Goal: Task Accomplishment & Management: Use online tool/utility

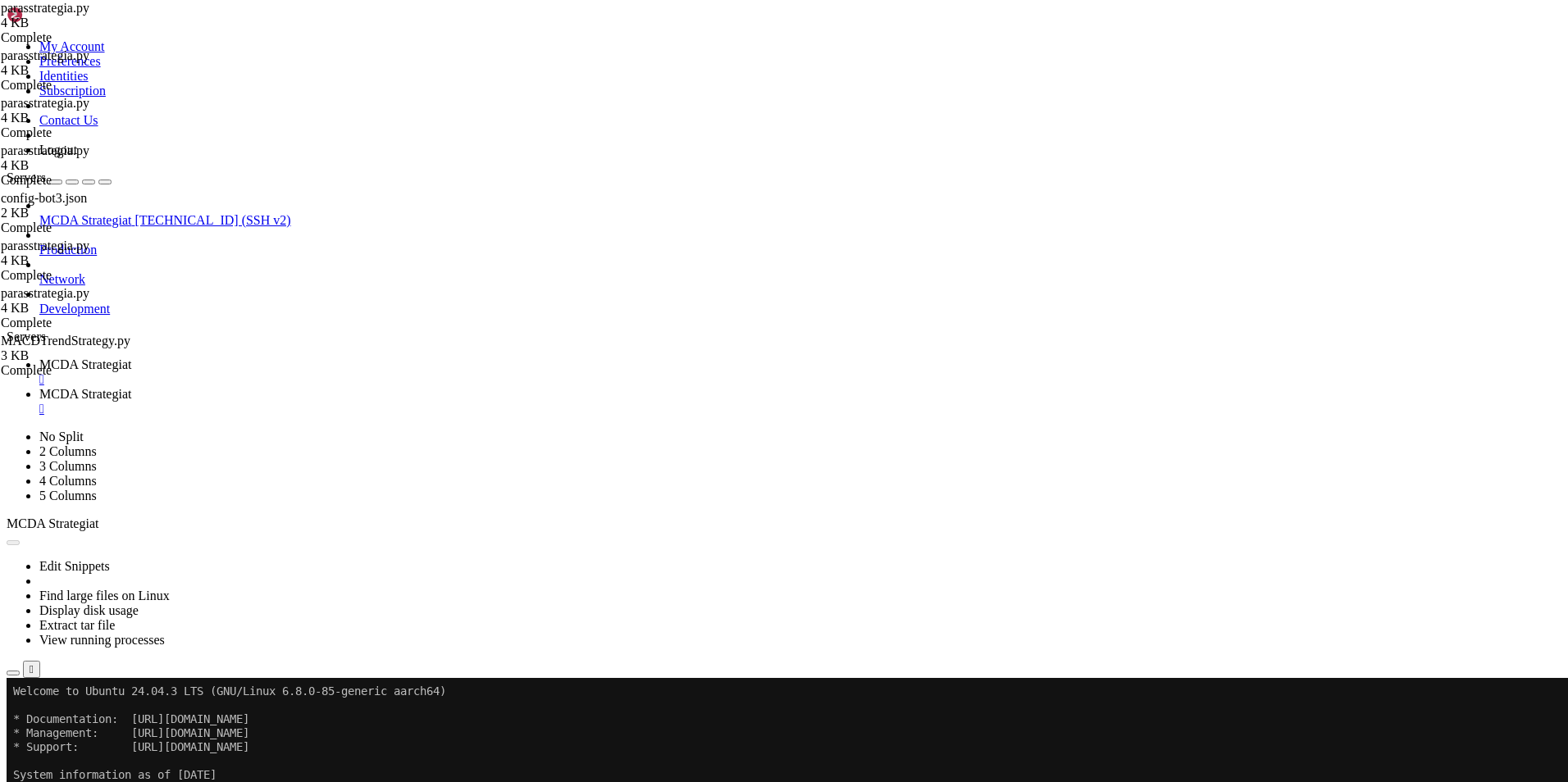
type textarea "return None"
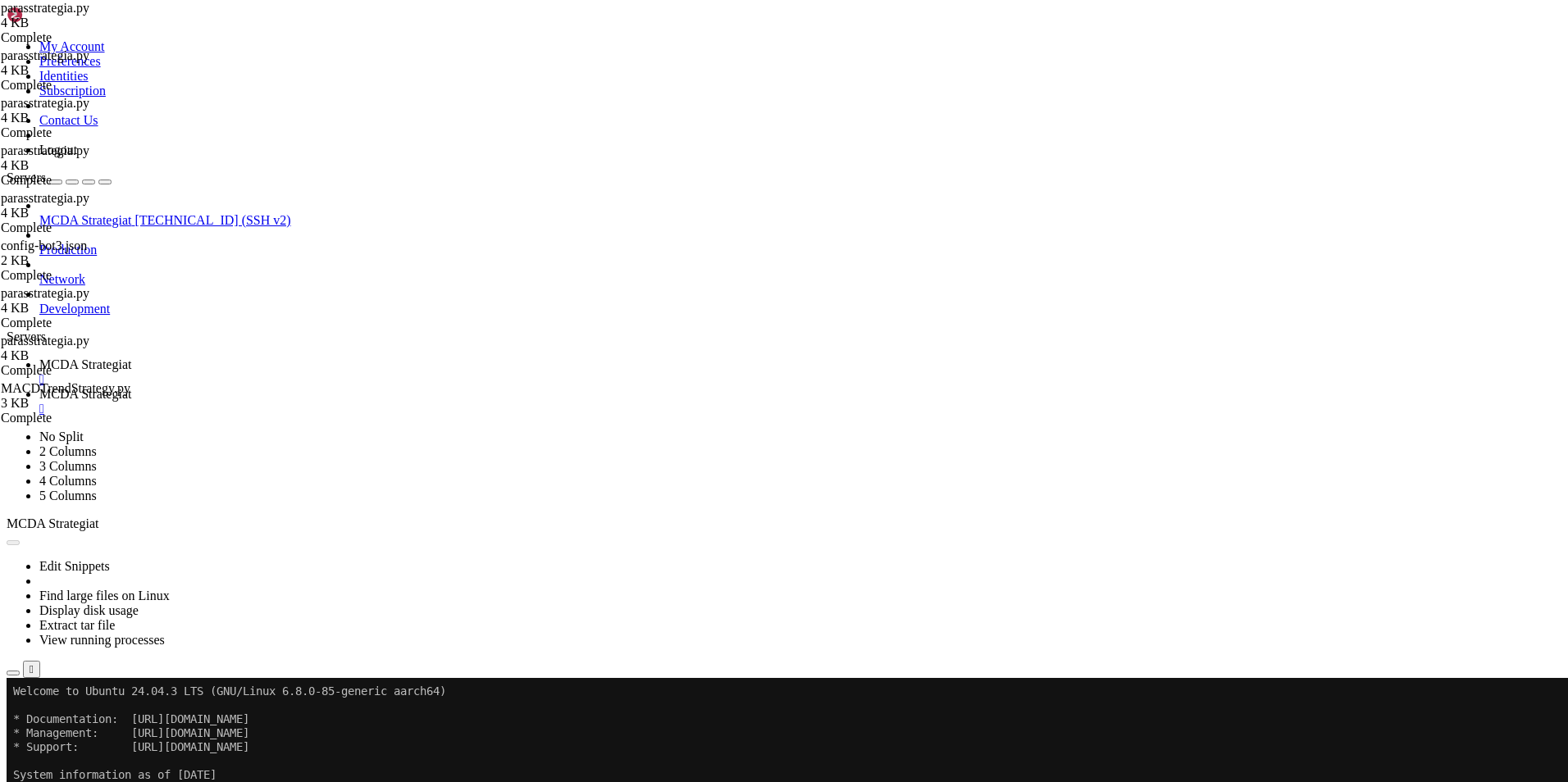
type input "/root/ft_userdata/user_data"
type textarea ""unit": "minutes""
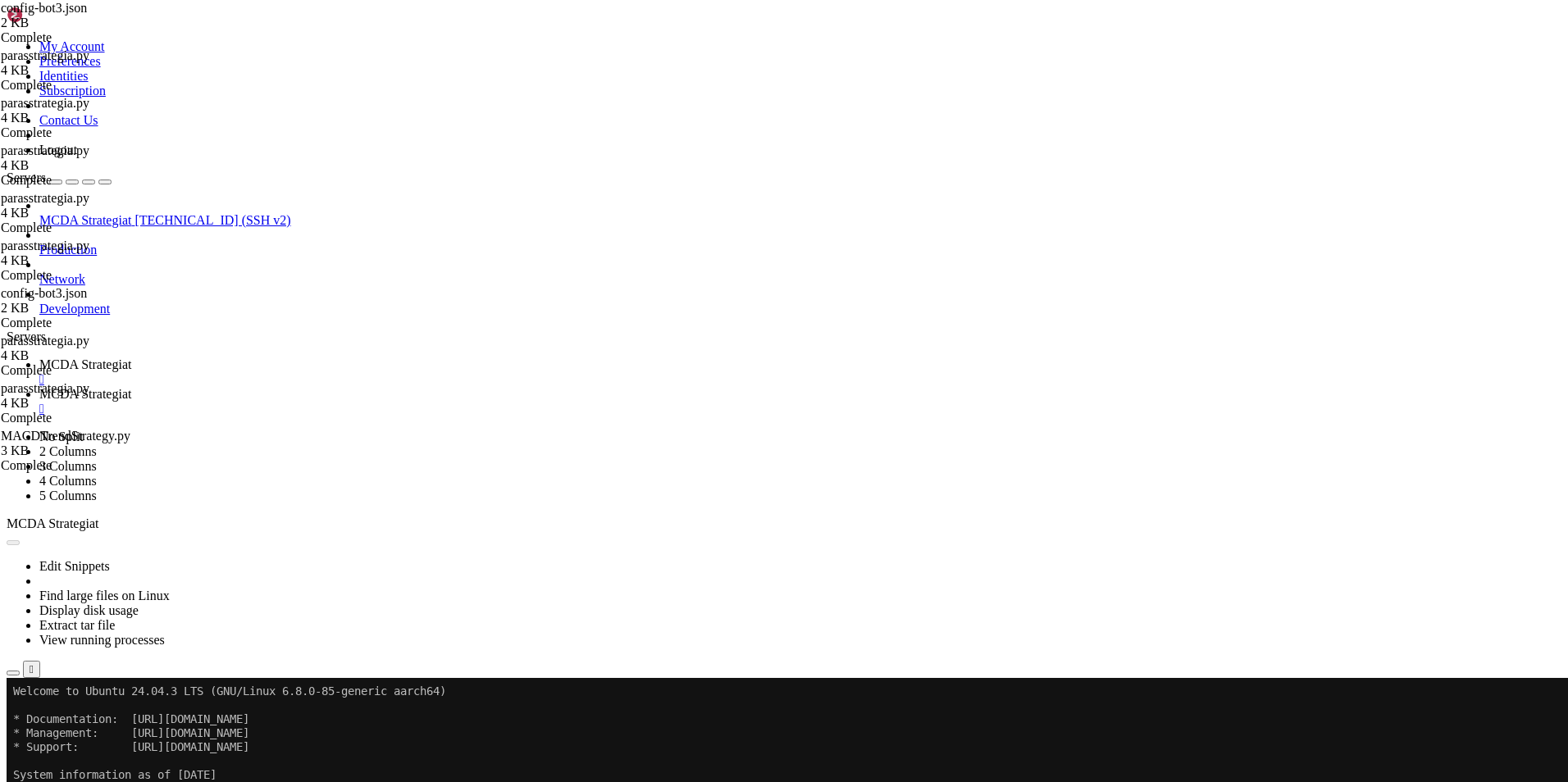
scroll to position [0, 1]
paste textarea
type textarea "{"
type textarea "}"
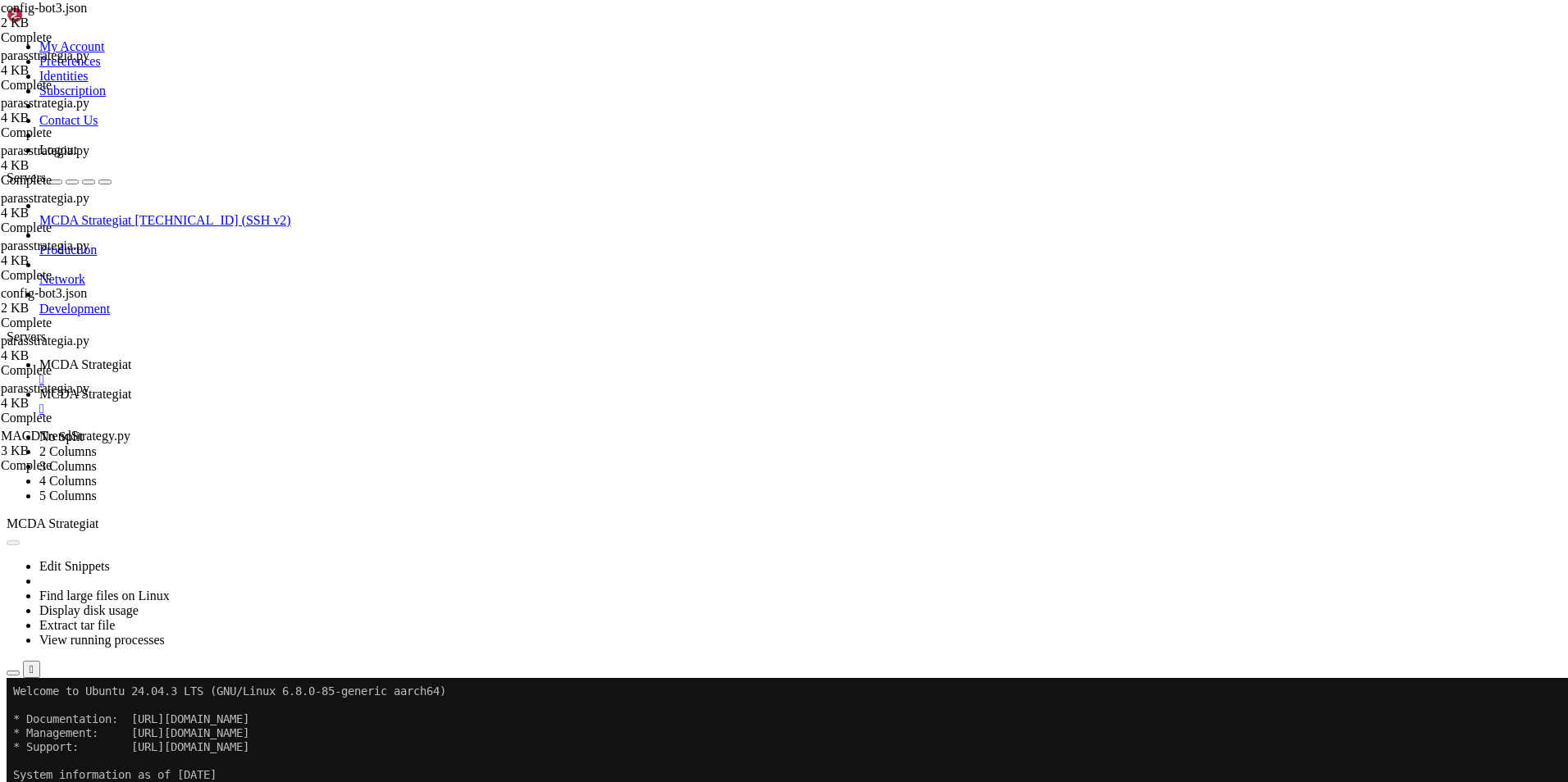
type textarea "},"
type textarea "}"
type textarea ""unfilledtimeout": { "buy": 5, "sell": 5, "unit": "minutes" }"
type textarea ""strategy": "parasstrategia","
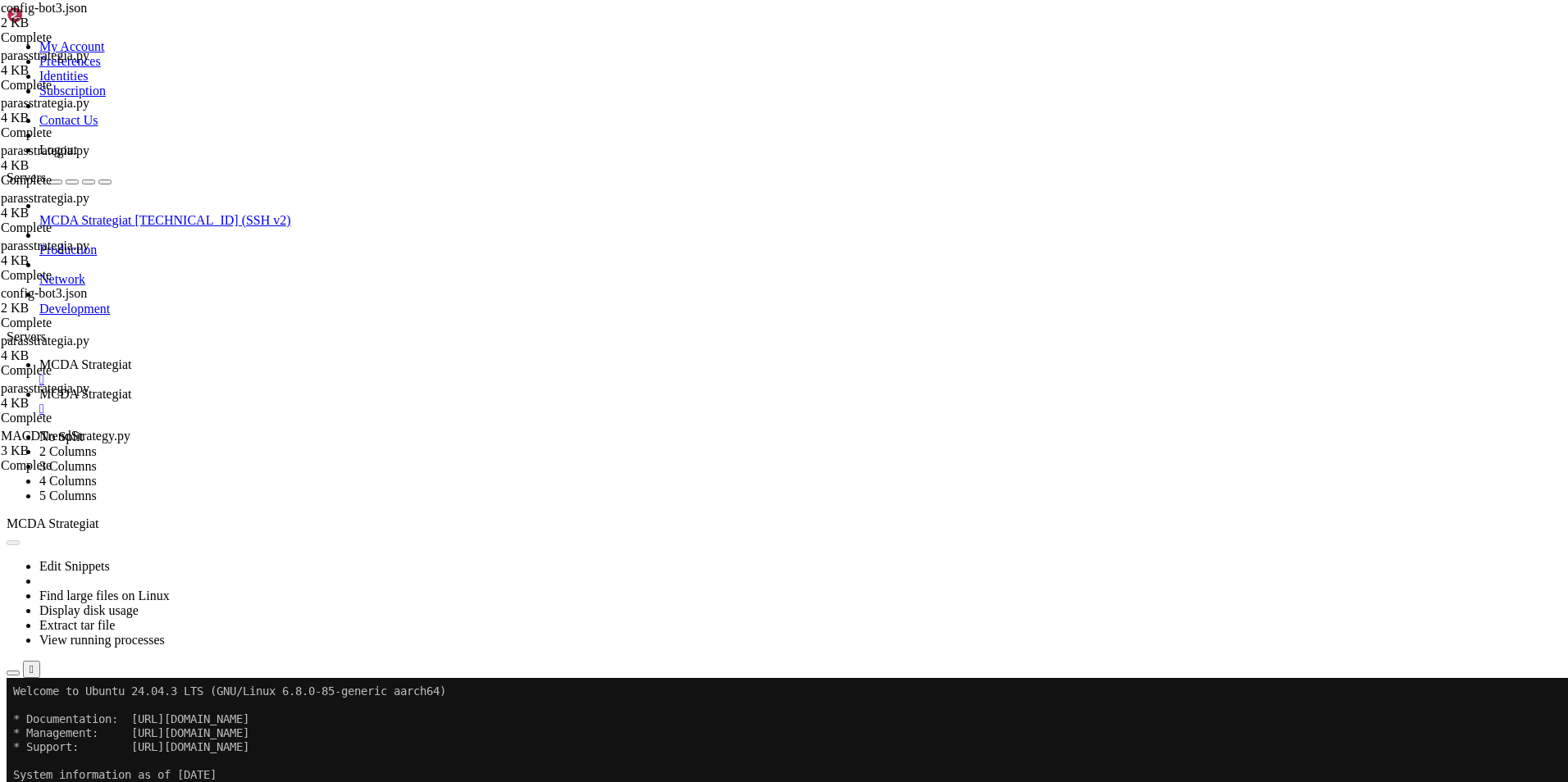
type textarea ""strategy": "parasstrategia","
type textarea "{"
type textarea ""unit": "minutes""
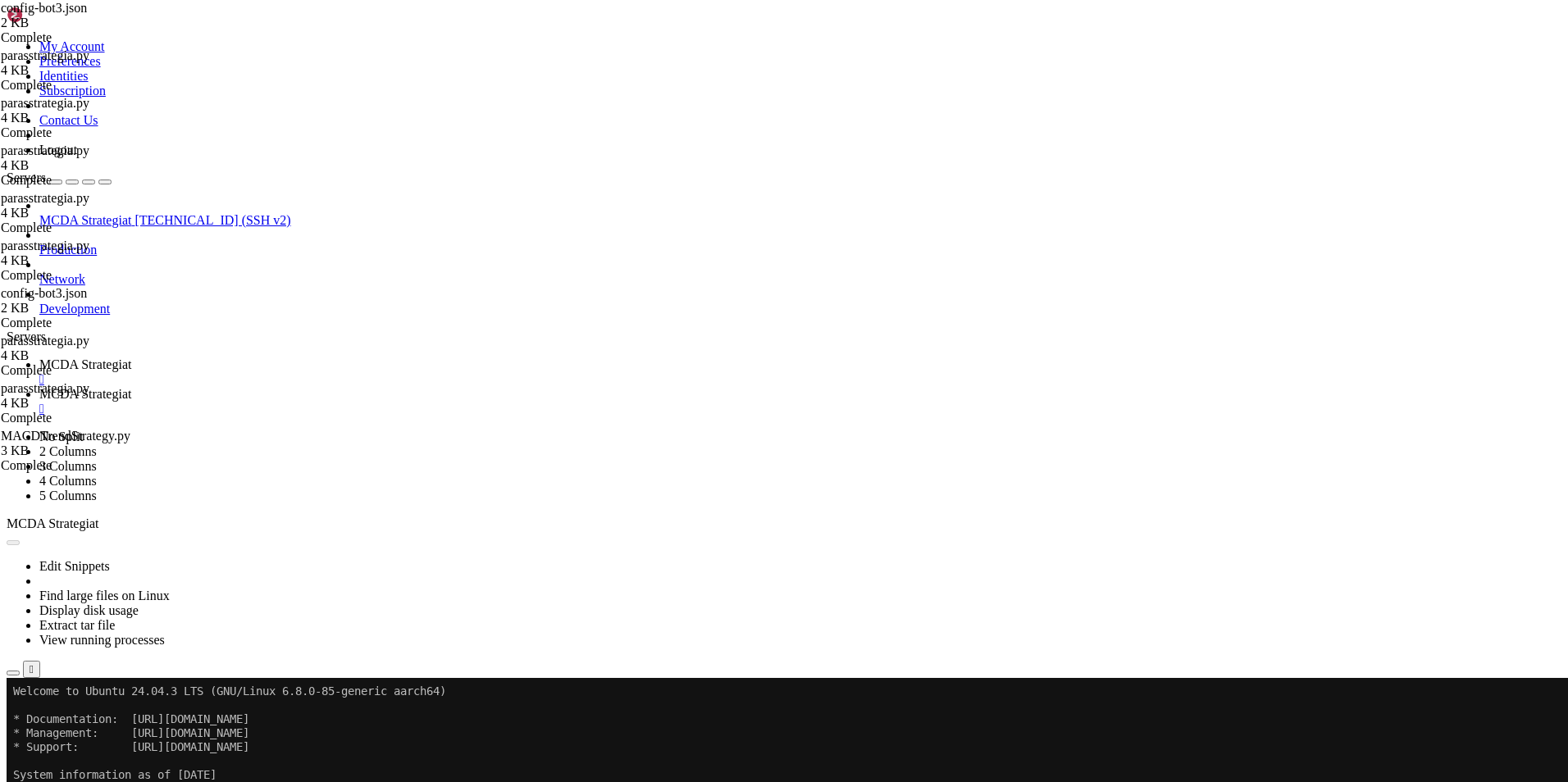
type textarea "{"
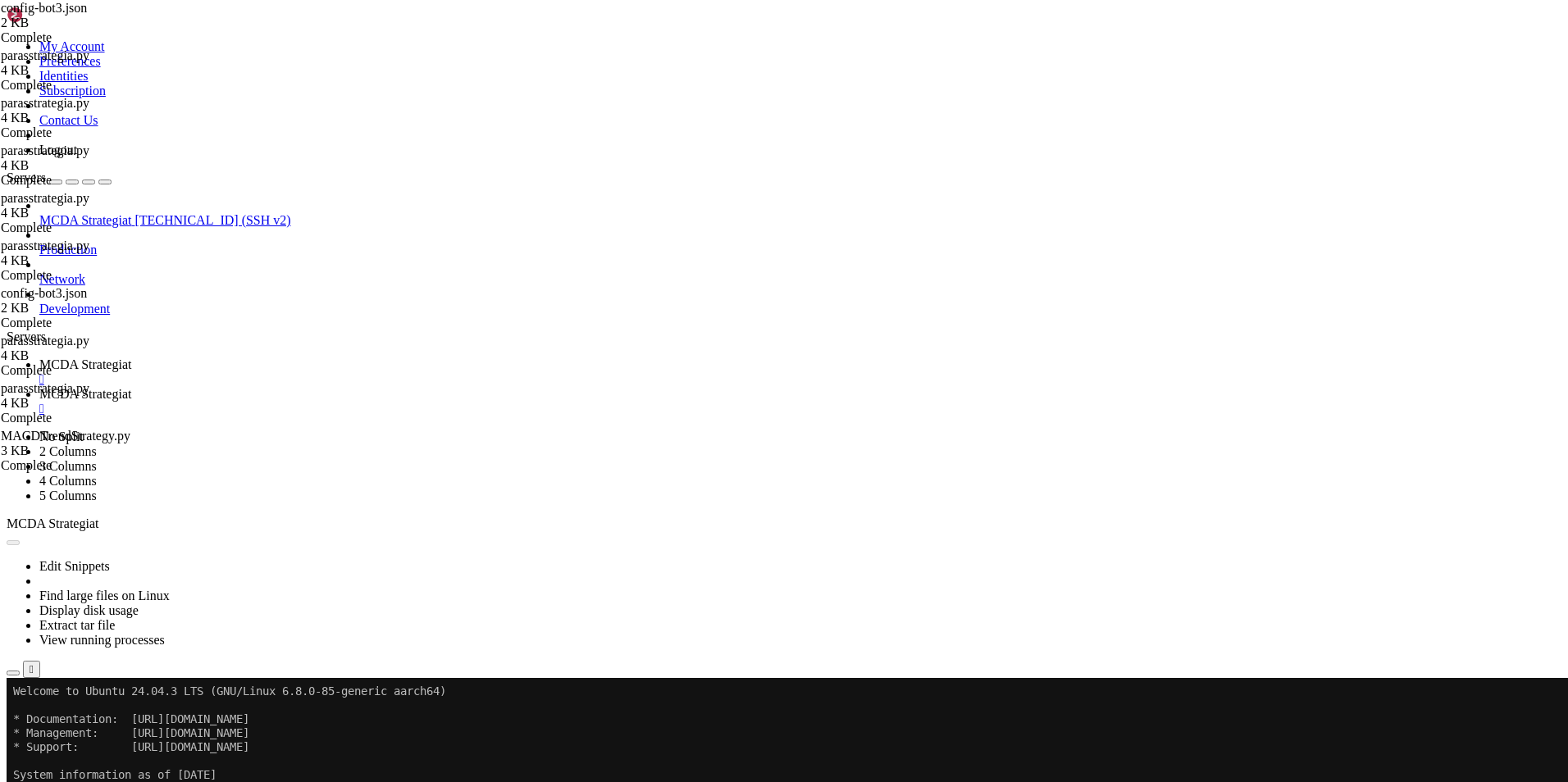
type textarea ""unfilledtimeout": { "buy": 5, "sell": 5, "unit": "minutes" }"
type textarea ""unit": "minutes""
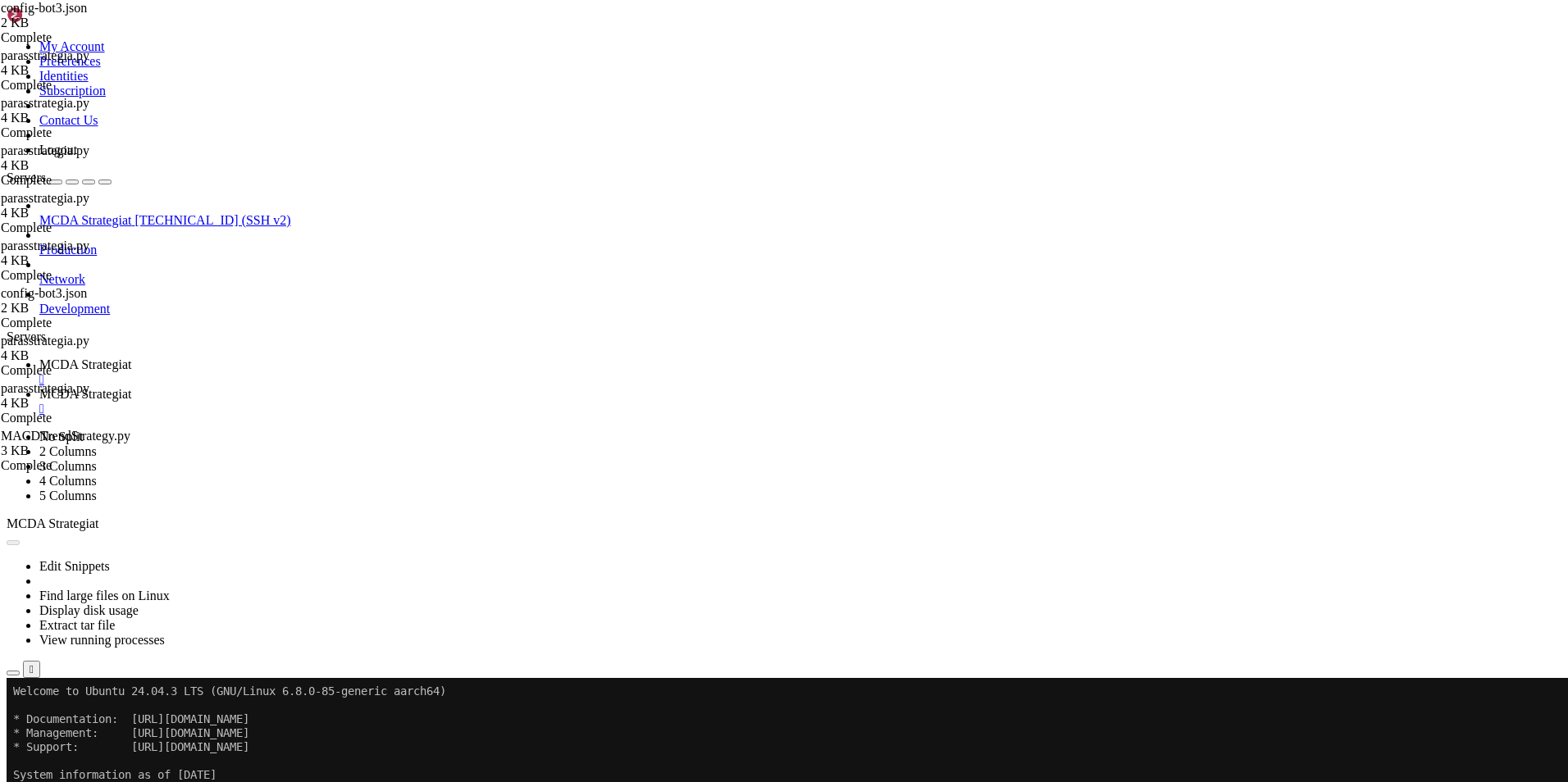
scroll to position [0, 3]
type textarea ""unit": "minutes","
type textarea "}"
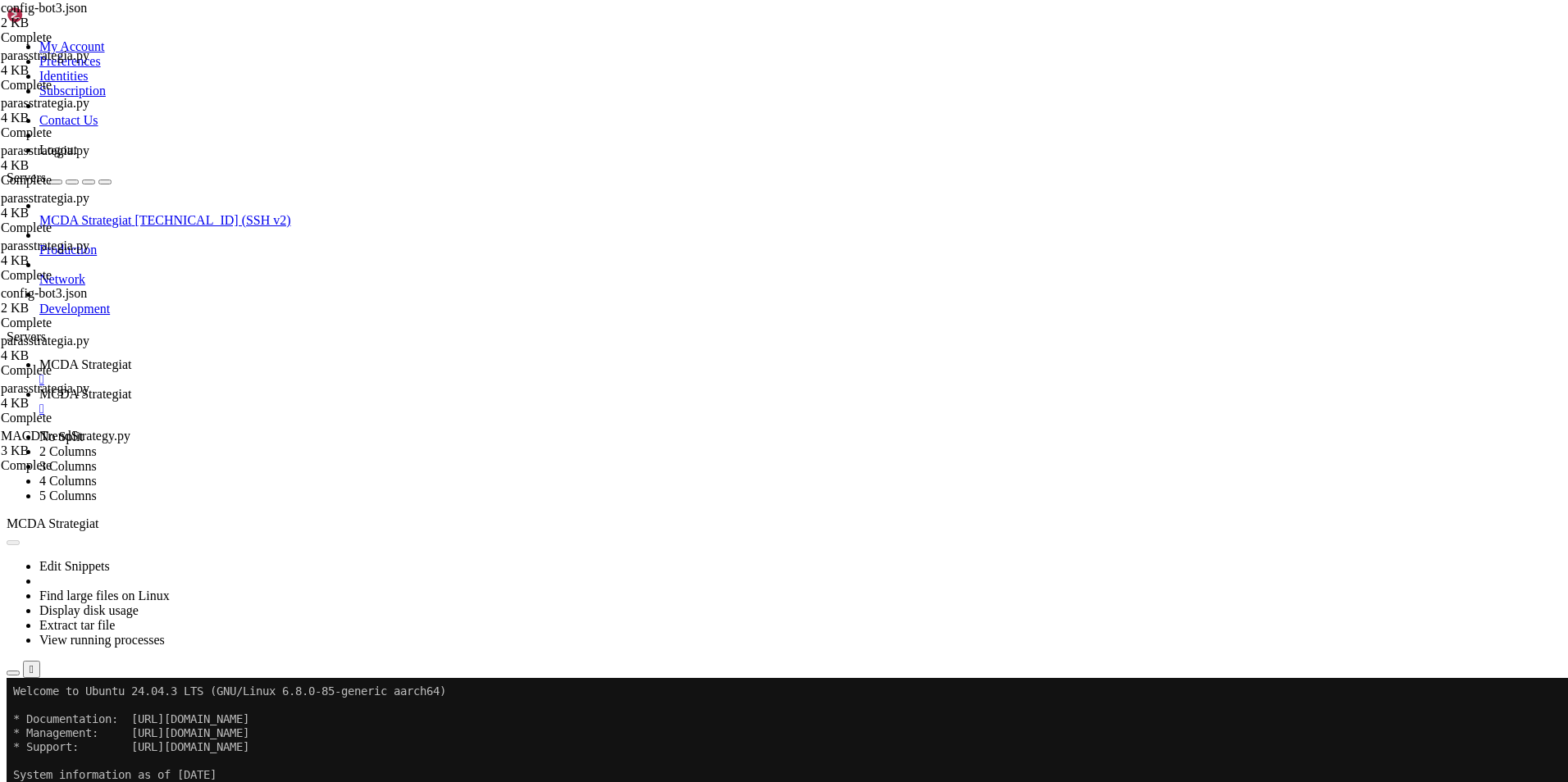
type textarea ""unfilledtimeout": { "buy": 5, "sell": 5, "unit": "minutes" }"
type input "/root/ft_userdata/user_data/strategies"
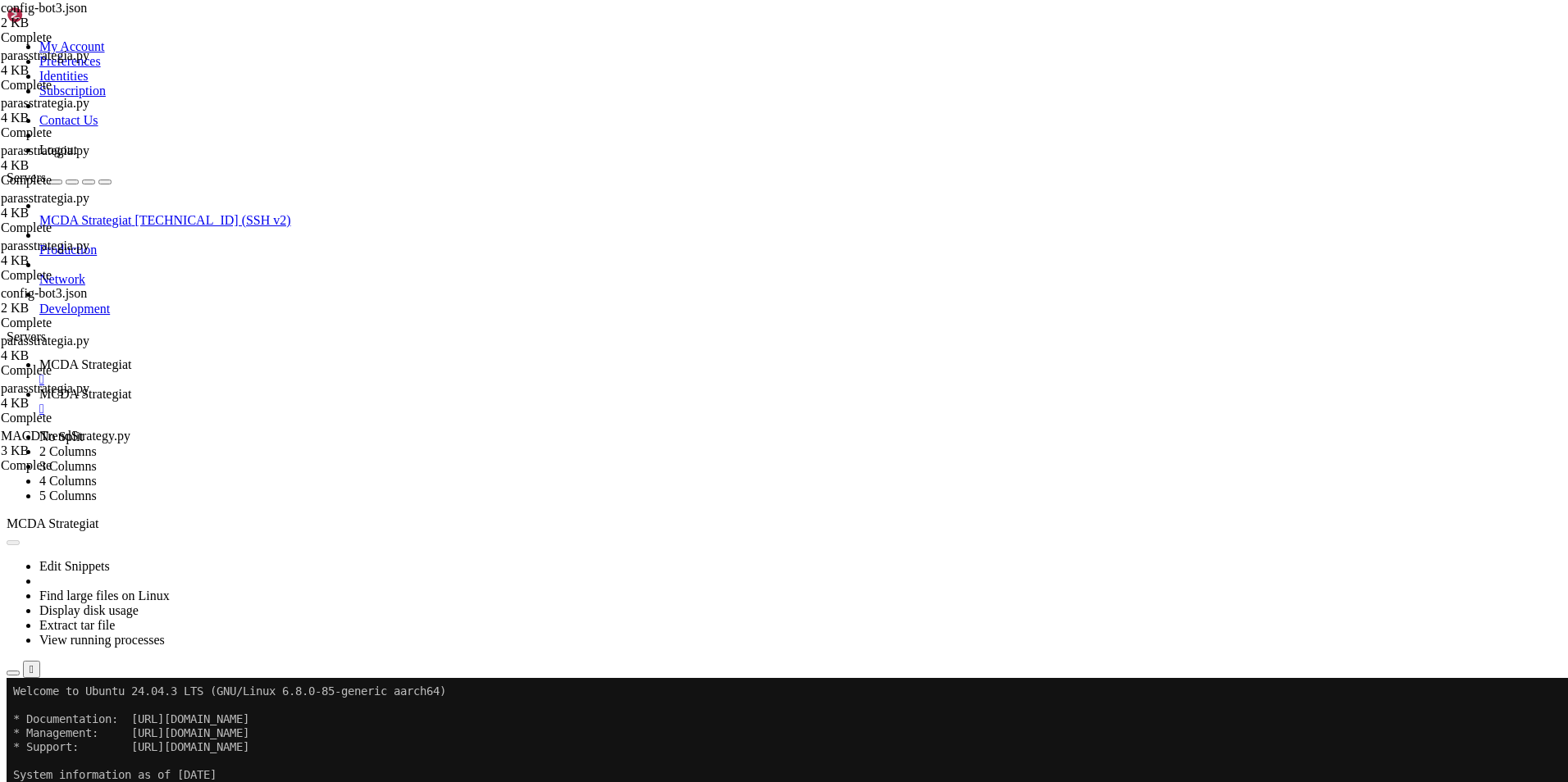
type textarea "return None"
paste textarea
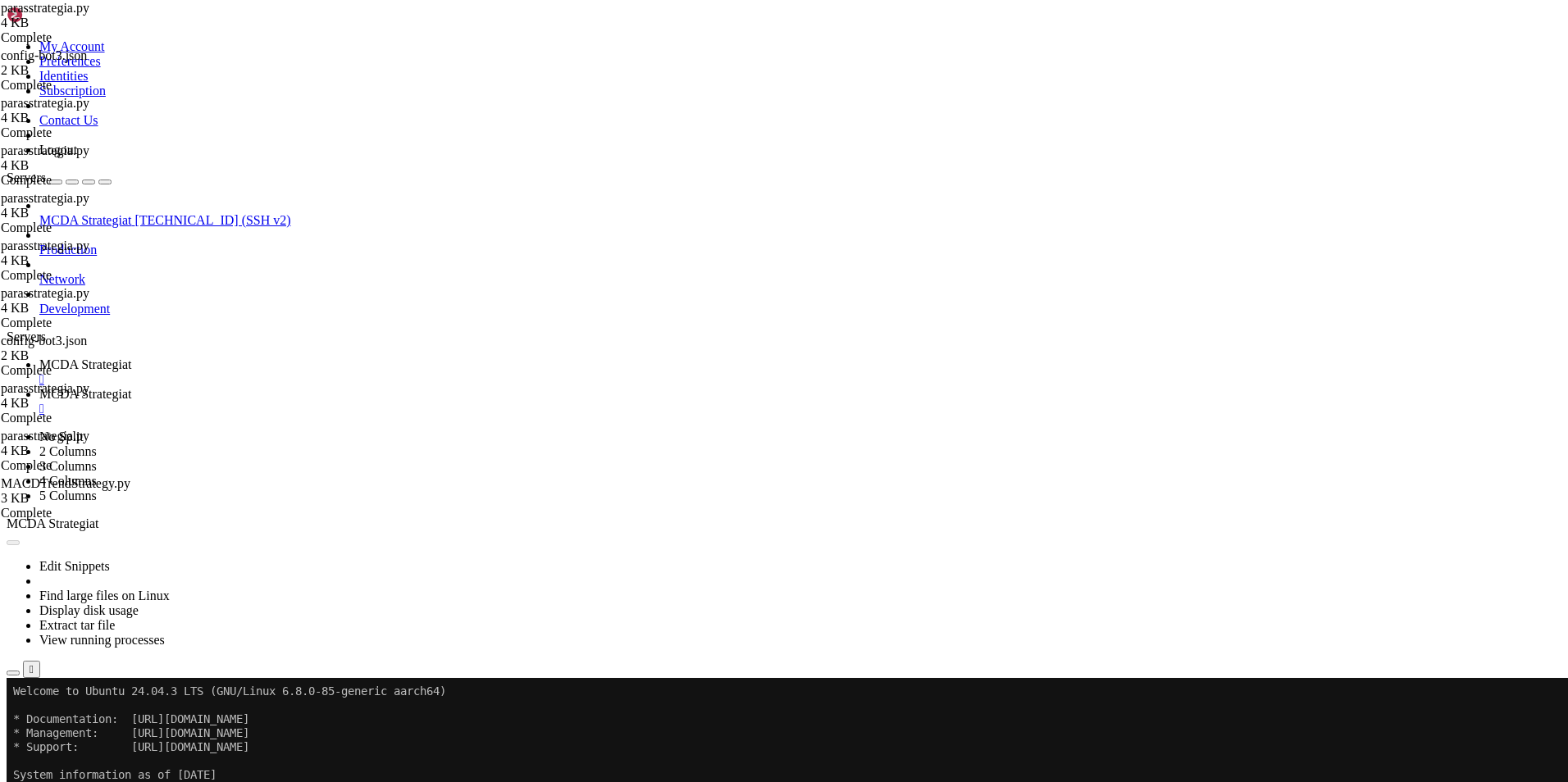
scroll to position [535, 0]
click at [283, 357] on link "MCDA Strategiat " at bounding box center [800, 372] width 1522 height 30
click at [72, 724] on button "Reconnect" at bounding box center [39, 733] width 65 height 17
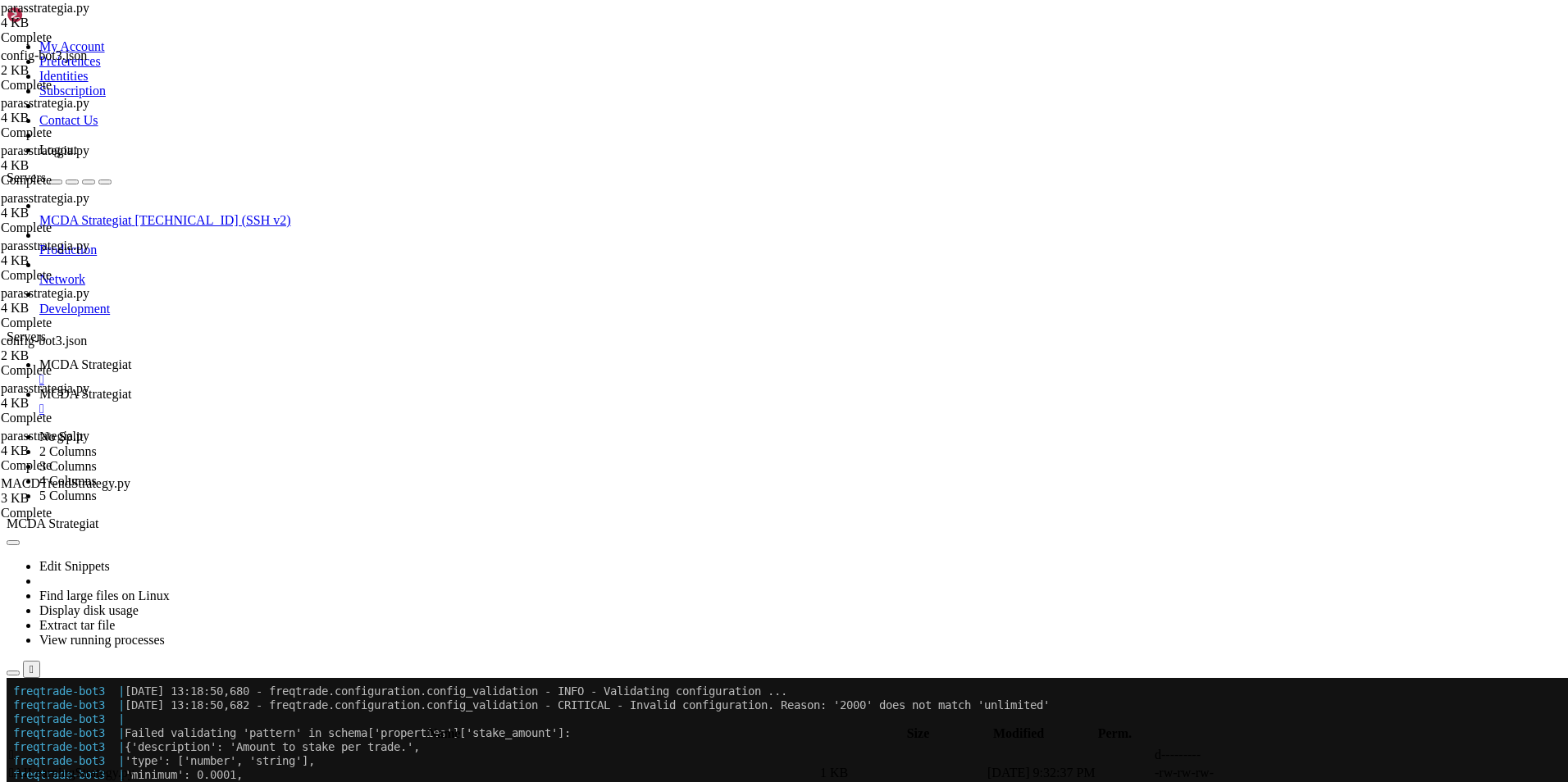
scroll to position [1097, 0]
drag, startPoint x: 319, startPoint y: 1176, endPoint x: 838, endPoint y: 1179, distance: 519.0
click at [132, 387] on span "MCDA Strategiat" at bounding box center [86, 394] width 92 height 14
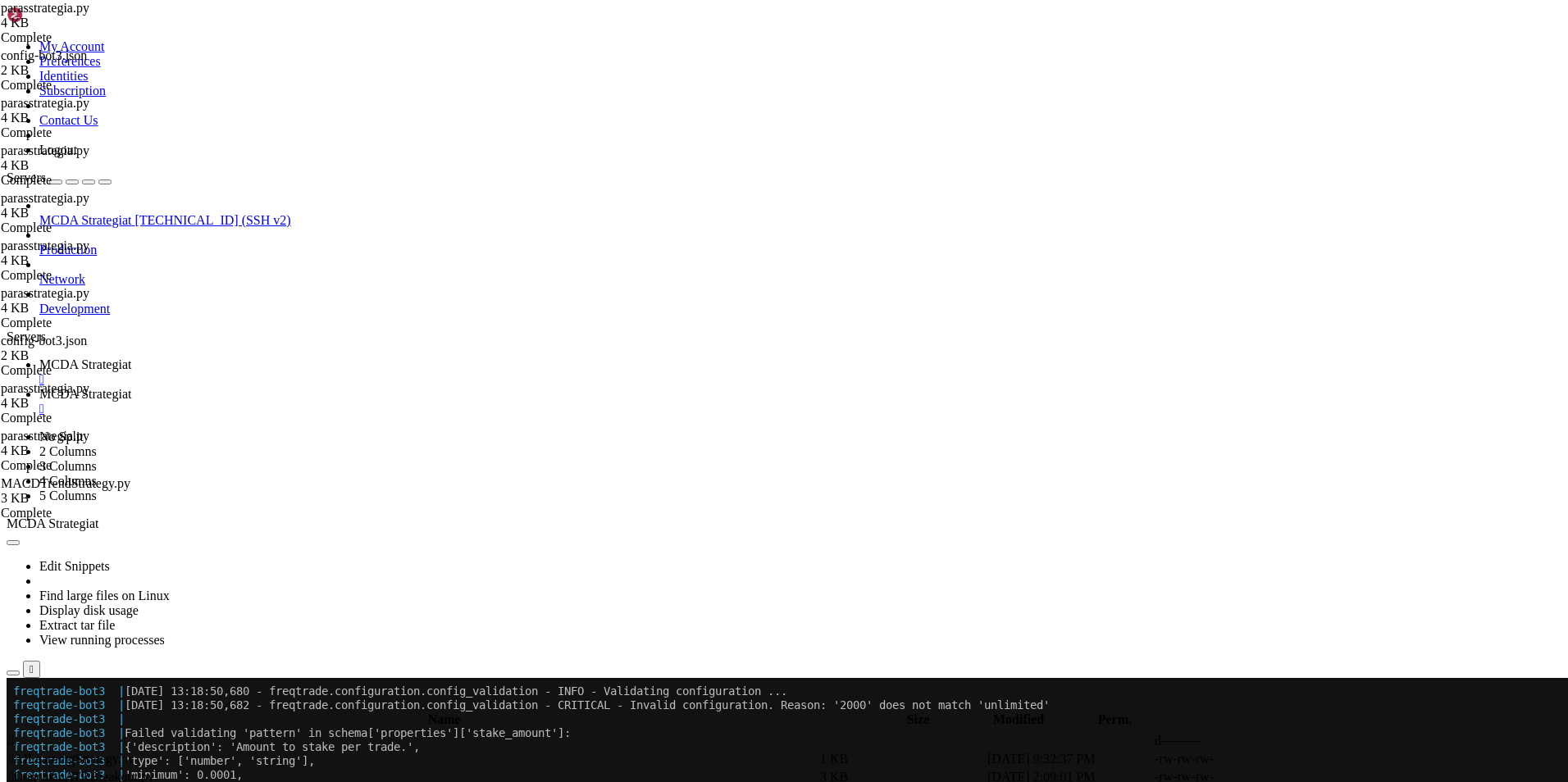
click at [20, 734] on span " .." at bounding box center [14, 741] width 12 height 14
type input "/root/ft_userdata/user_data"
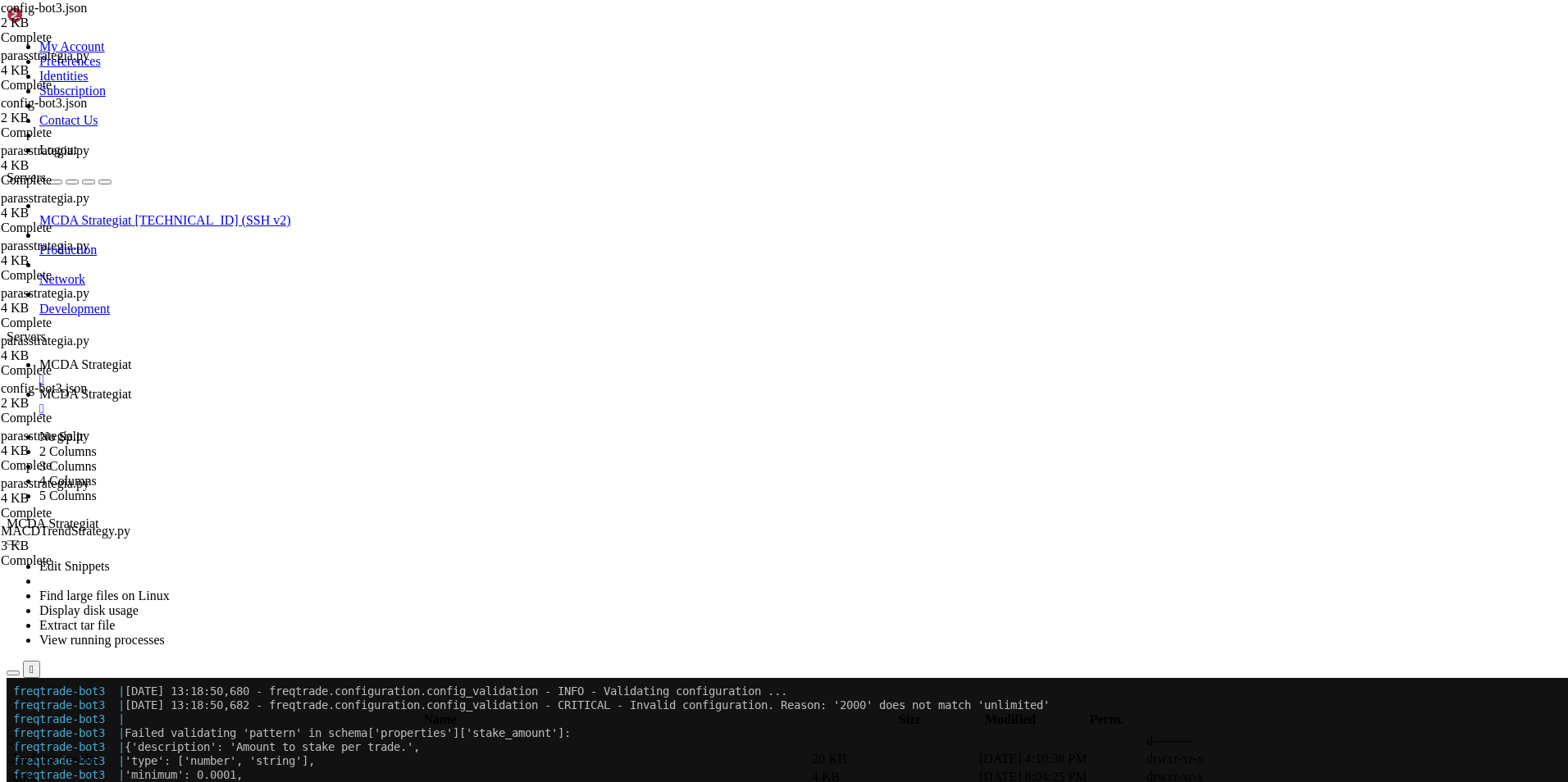
type textarea ""stake_amount": "unlimited","
click at [132, 357] on span "MCDA Strategiat" at bounding box center [86, 364] width 92 height 14
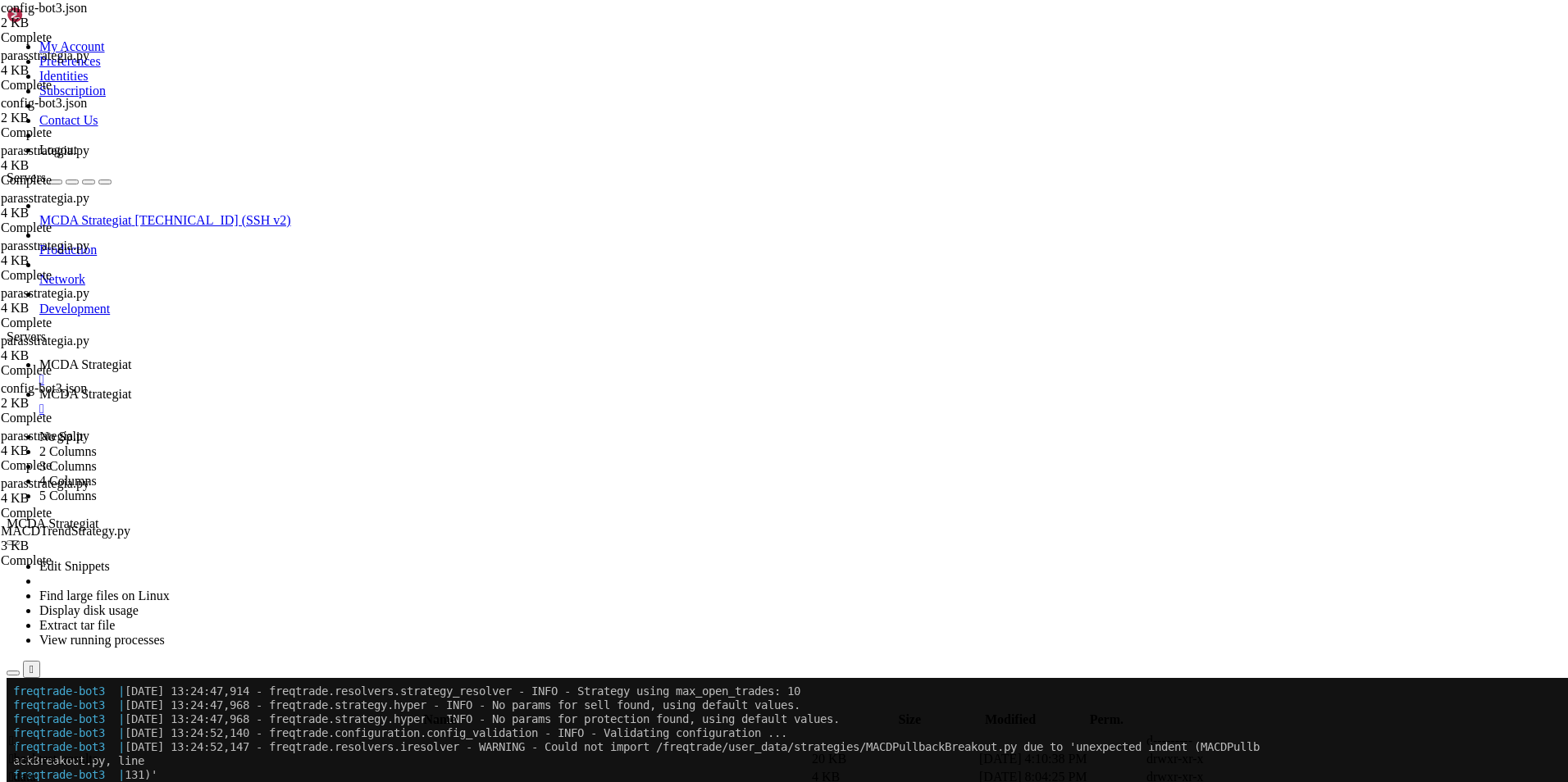
scroll to position [12004, 0]
click at [132, 387] on span "MCDA Strategiat" at bounding box center [86, 394] width 92 height 14
type input "/root/ft_userdata/user_data/strategies"
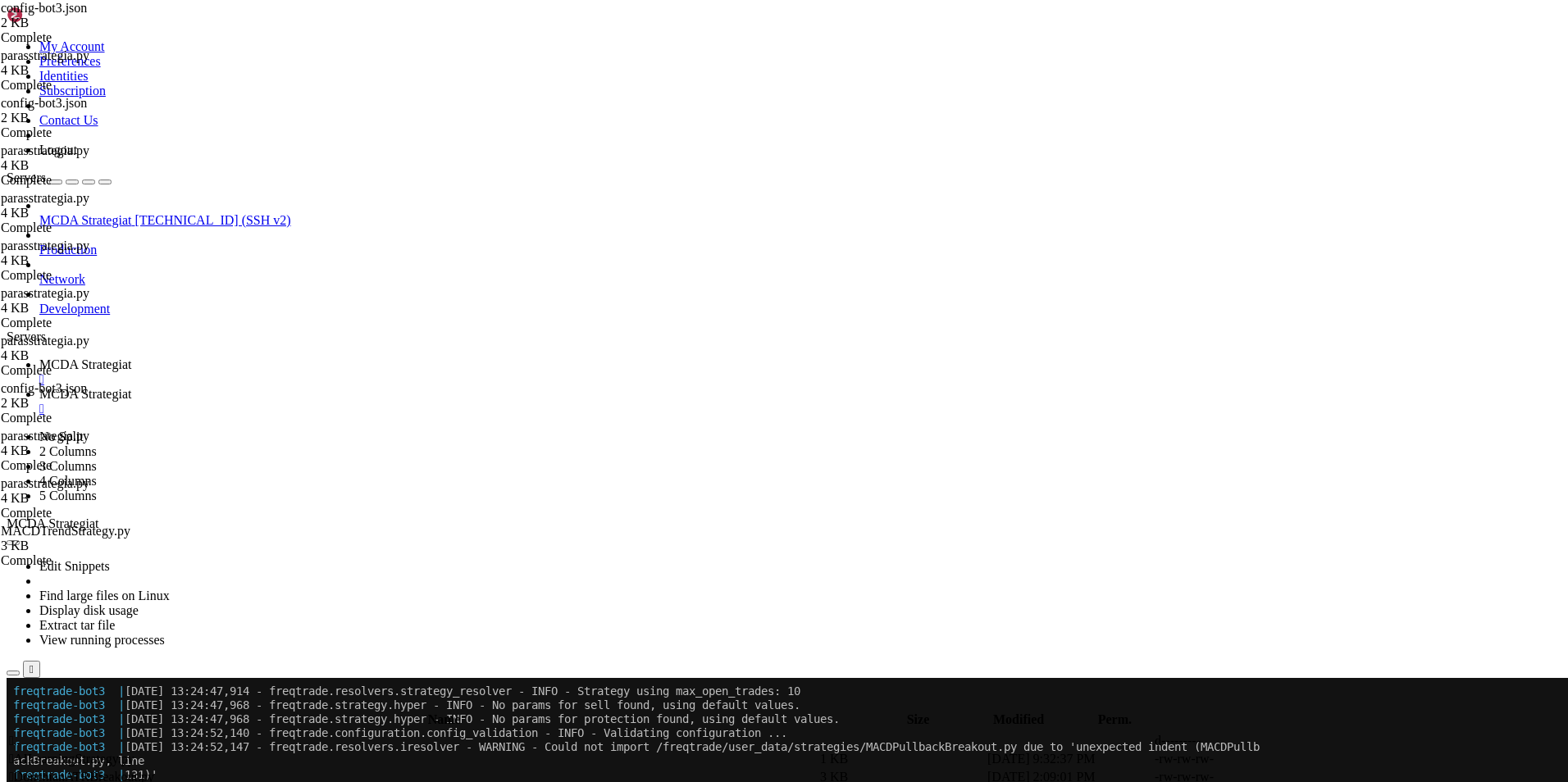
type textarea "return None"
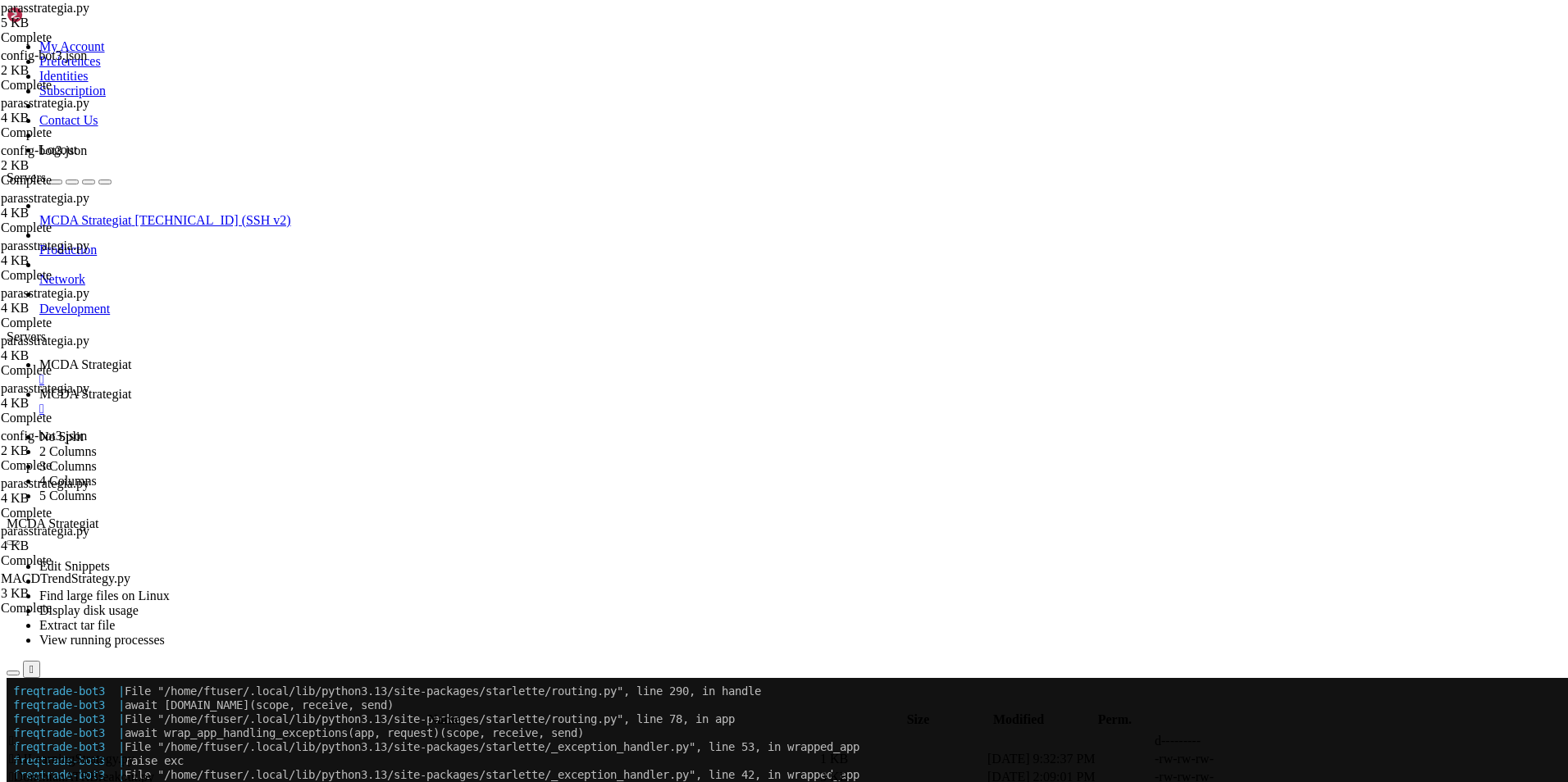
scroll to position [16004, 0]
type textarea "return None"
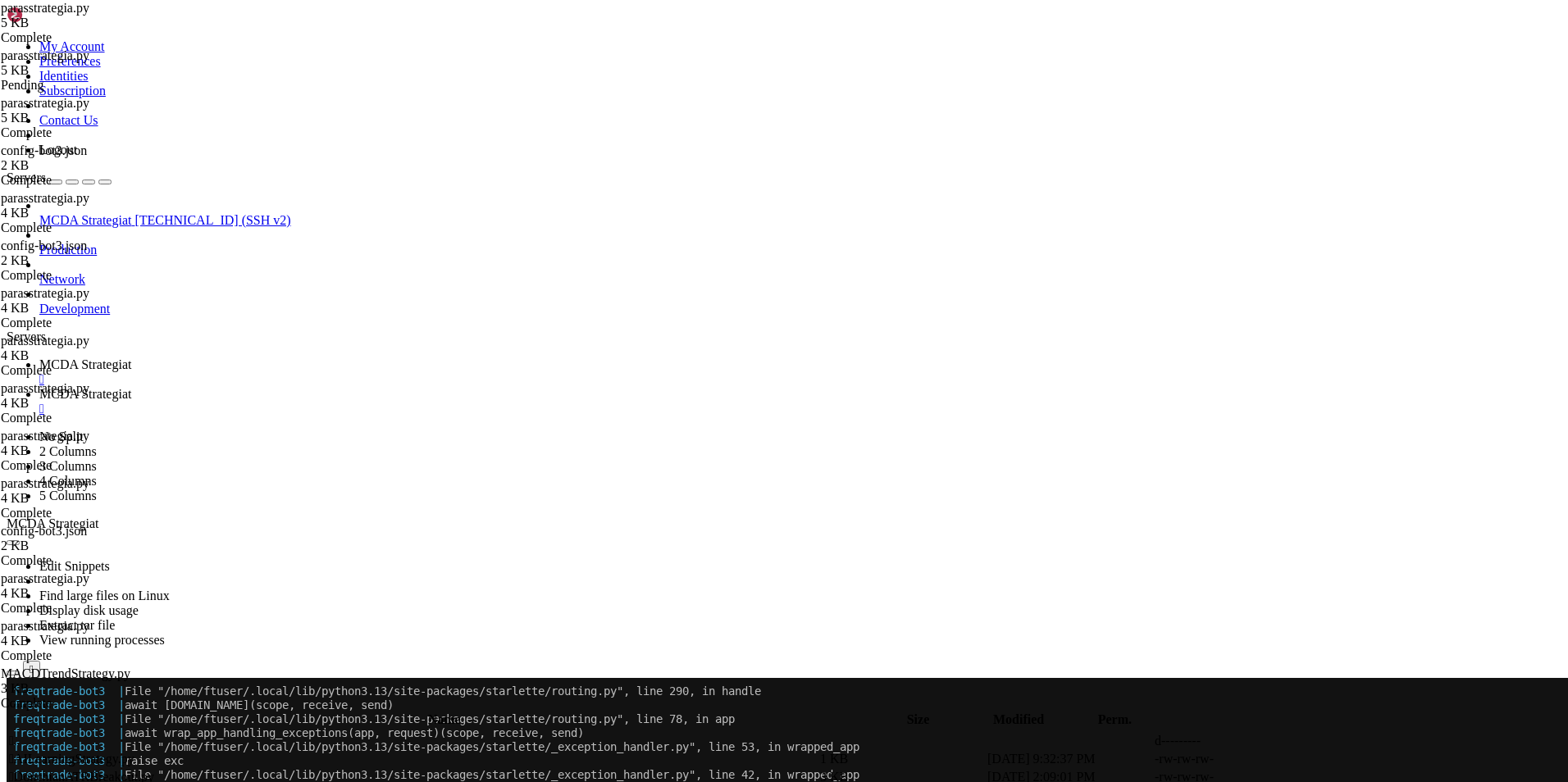
scroll to position [761, 0]
type textarea "# --- Do not remove these libs ---"
click at [132, 357] on span "MCDA Strategiat" at bounding box center [86, 364] width 92 height 14
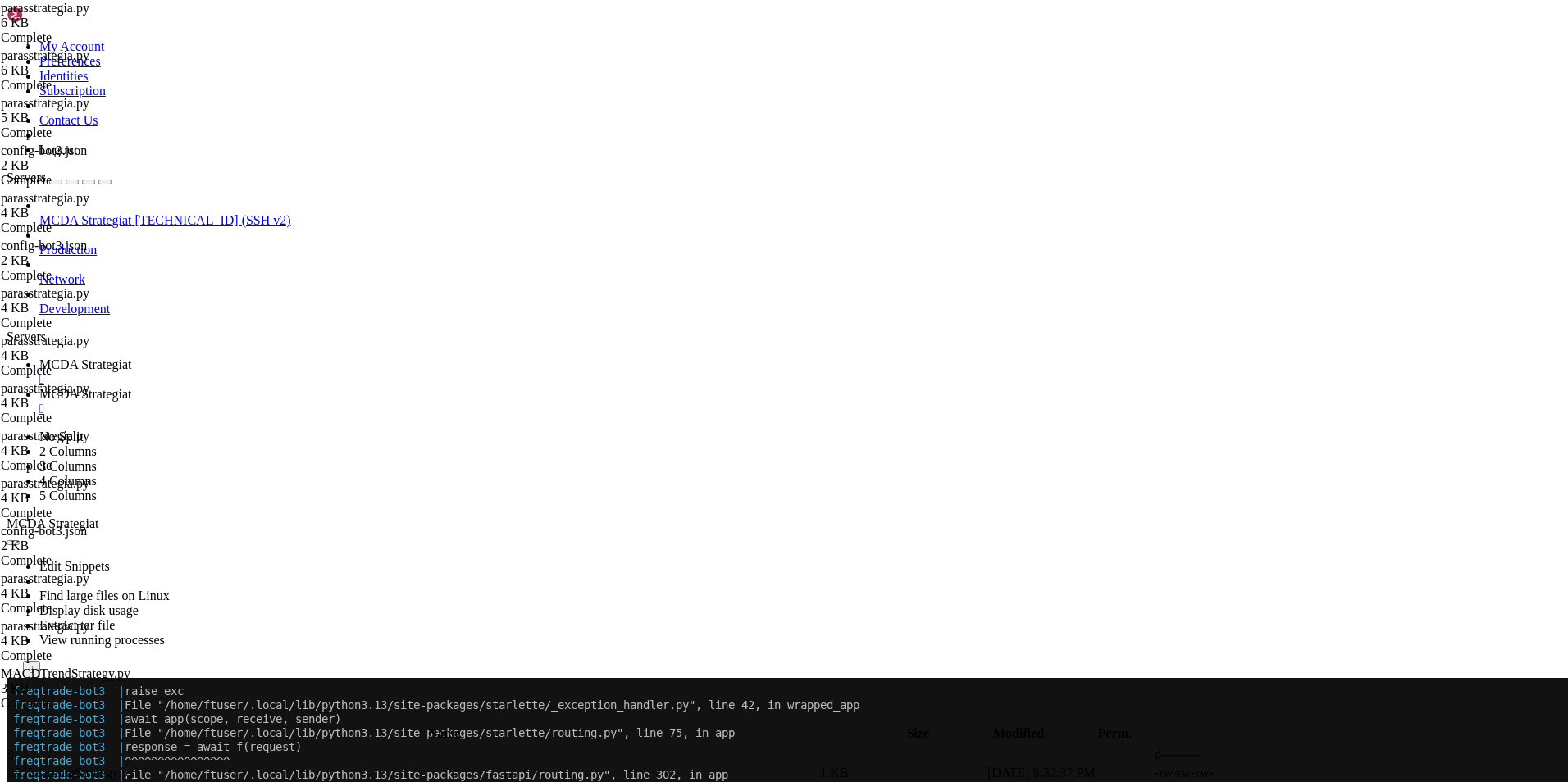
scroll to position [16074, 0]
click at [132, 387] on span "MCDA Strategiat" at bounding box center [86, 394] width 92 height 14
click at [20, 748] on span " .." at bounding box center [14, 755] width 12 height 14
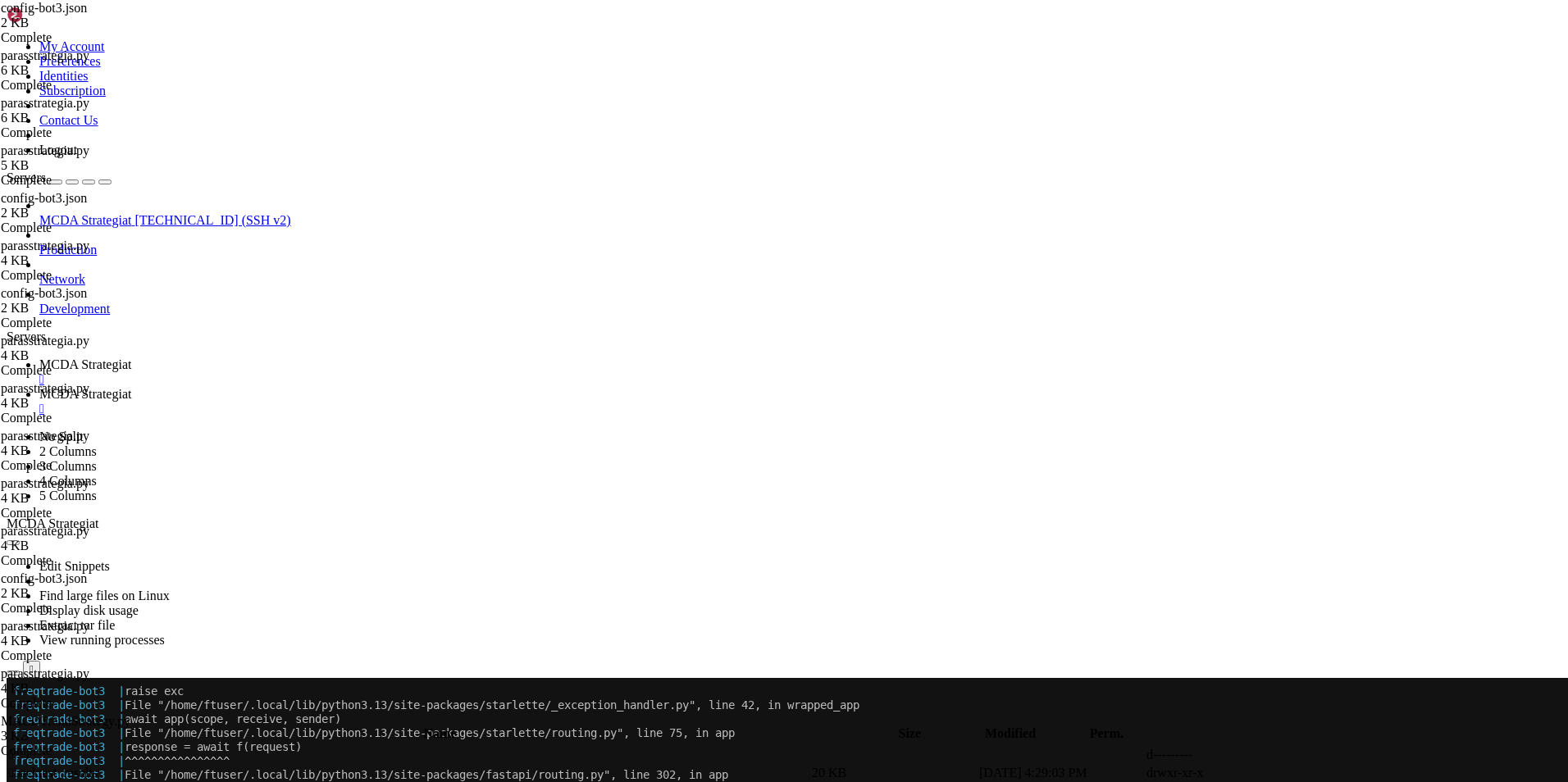
scroll to position [0, 0]
click at [250, 357] on link "MCDA Strategiat " at bounding box center [800, 372] width 1522 height 30
click at [132, 387] on span "MCDA Strategiat" at bounding box center [86, 394] width 92 height 14
click at [20, 748] on span " .." at bounding box center [14, 755] width 12 height 14
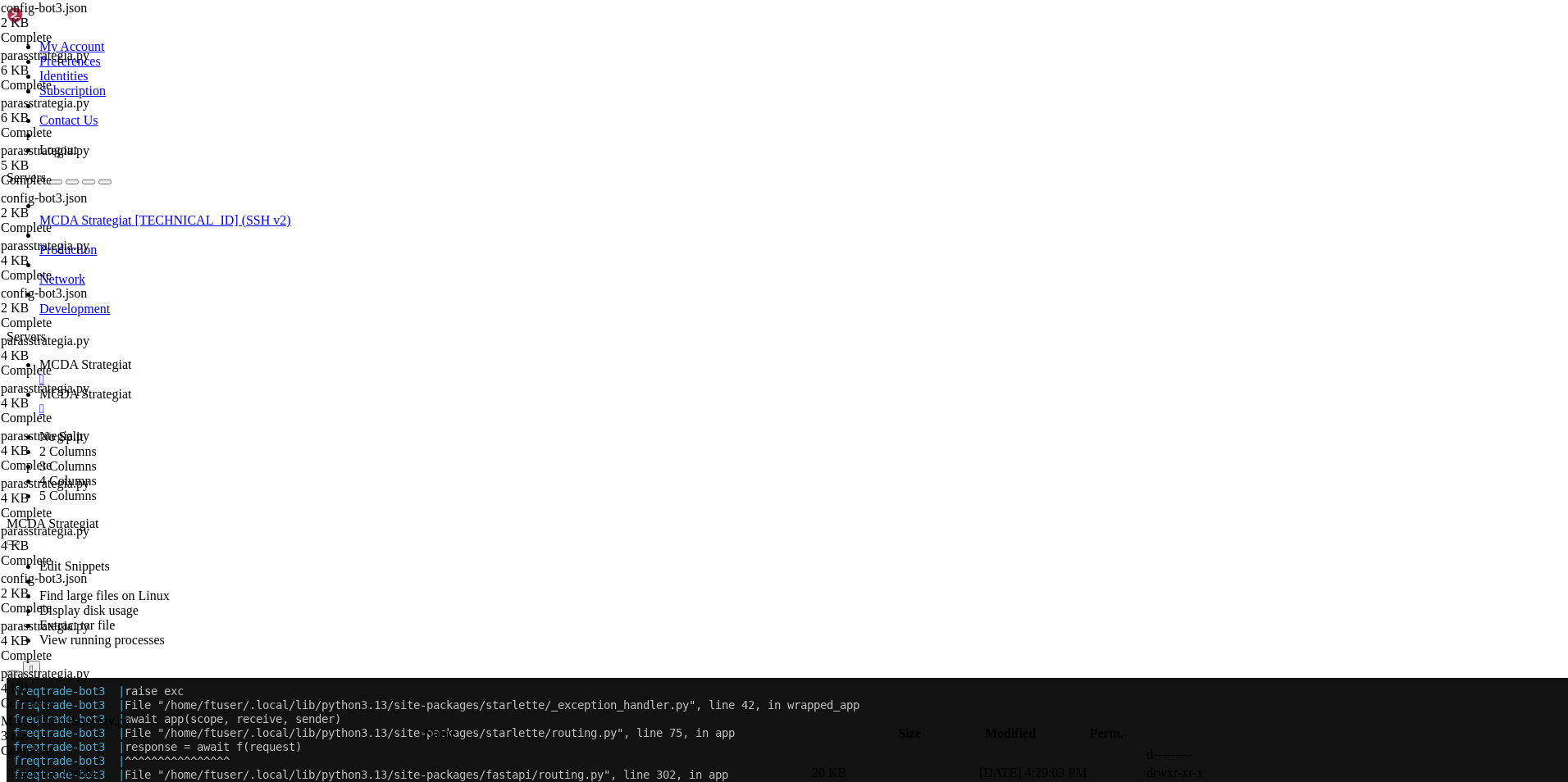
click at [20, 748] on span " .." at bounding box center [14, 755] width 12 height 14
type input "/root/ft_userdata"
